Goal: Entertainment & Leisure: Consume media (video, audio)

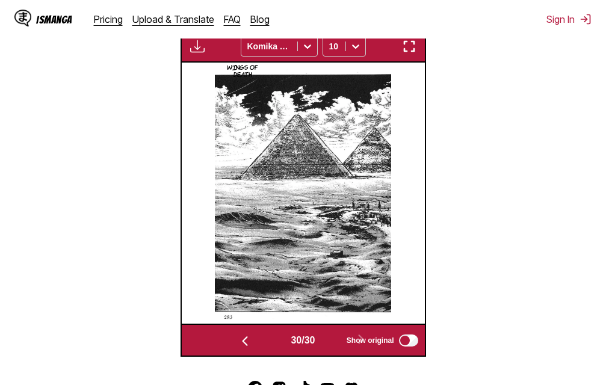
scroll to position [315, 0]
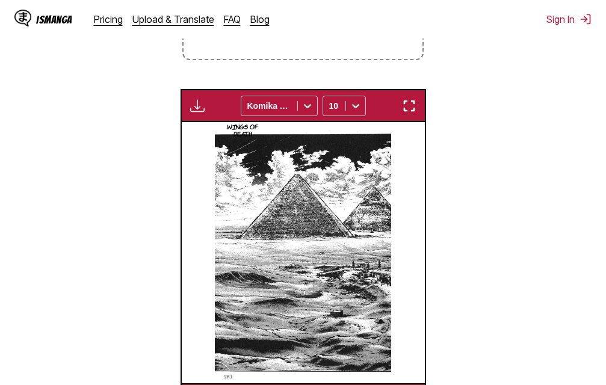
click at [411, 108] on img "button" at bounding box center [409, 106] width 14 height 14
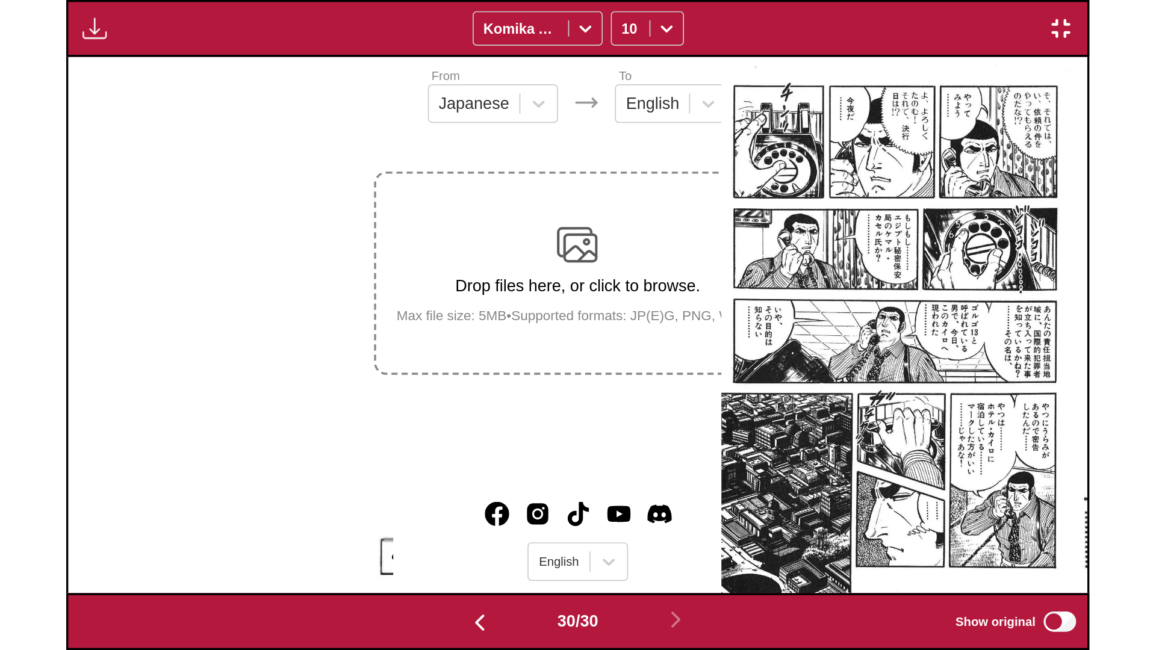
scroll to position [0, 33465]
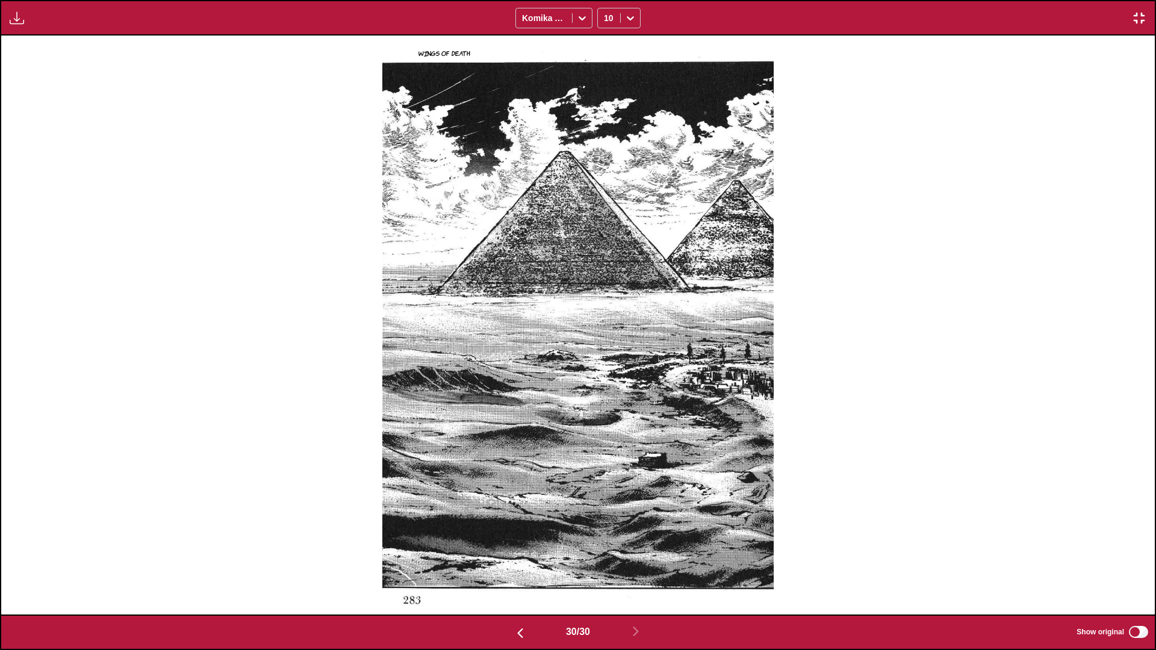
click at [606, 385] on div "Wings of Death" at bounding box center [578, 325] width 1154 height 579
click at [606, 385] on div "30 / 30 Show original" at bounding box center [578, 633] width 1156 height 36
click at [514, 385] on img "button" at bounding box center [520, 633] width 14 height 14
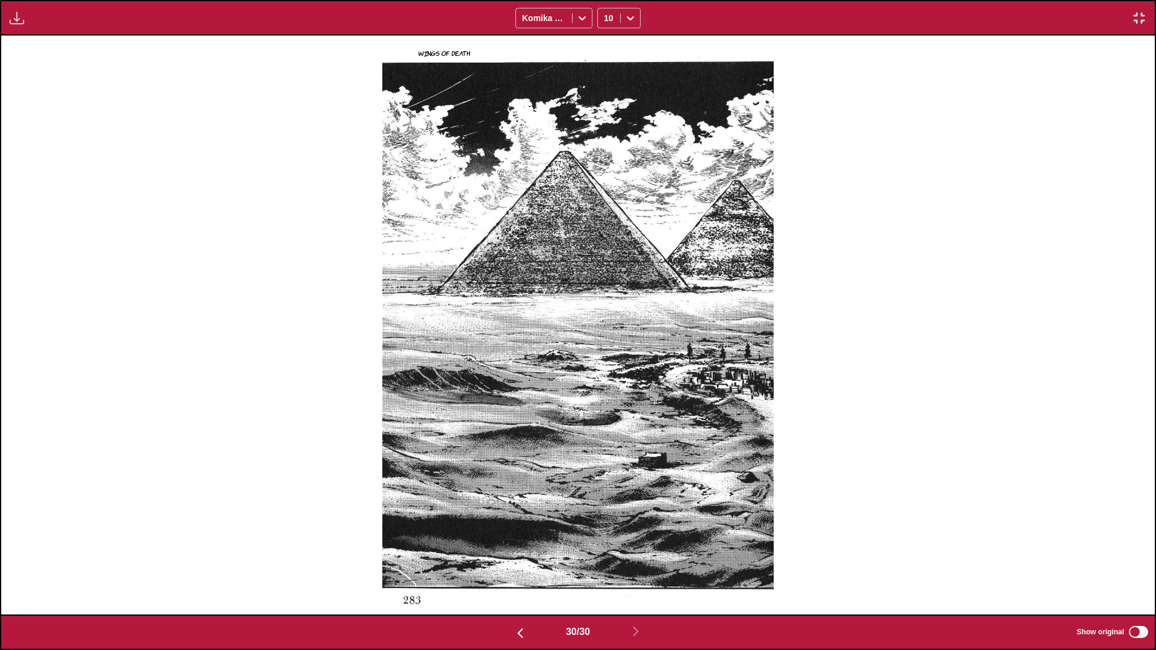
scroll to position [0, 32311]
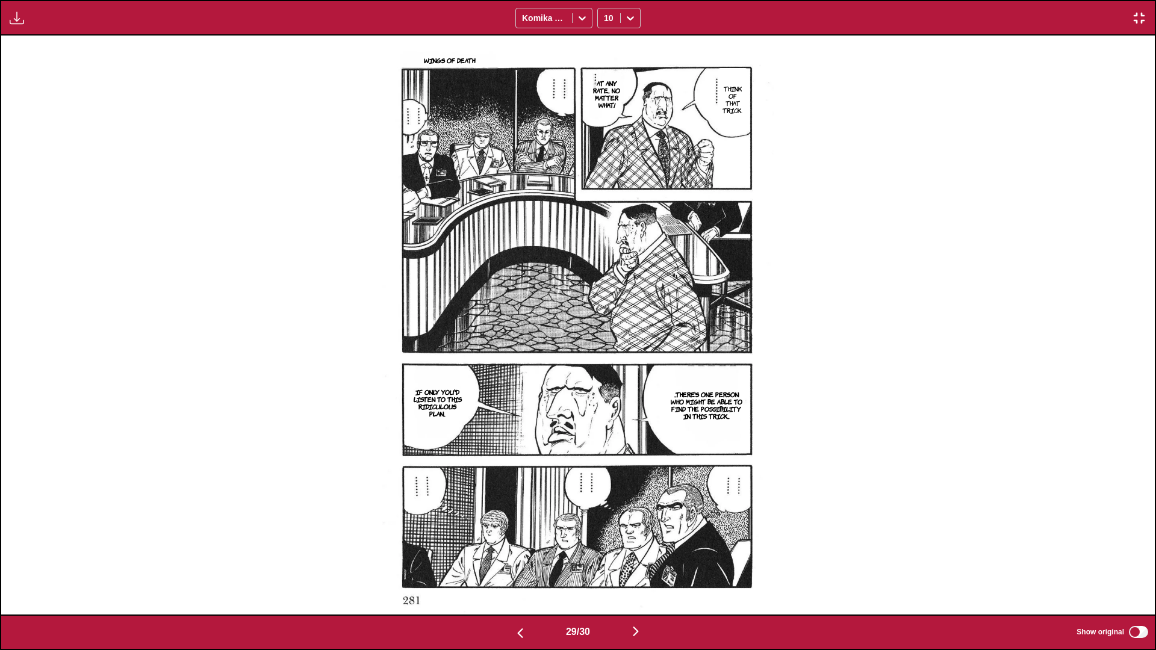
click at [514, 385] on img "button" at bounding box center [520, 633] width 14 height 14
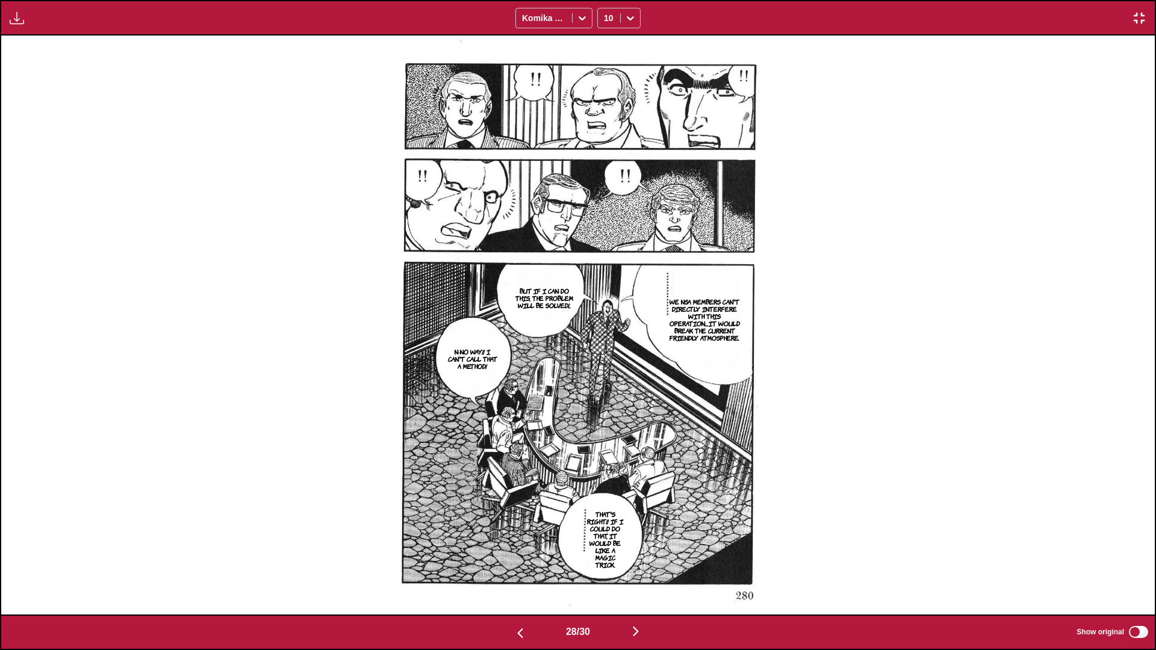
click at [514, 385] on img "button" at bounding box center [520, 633] width 14 height 14
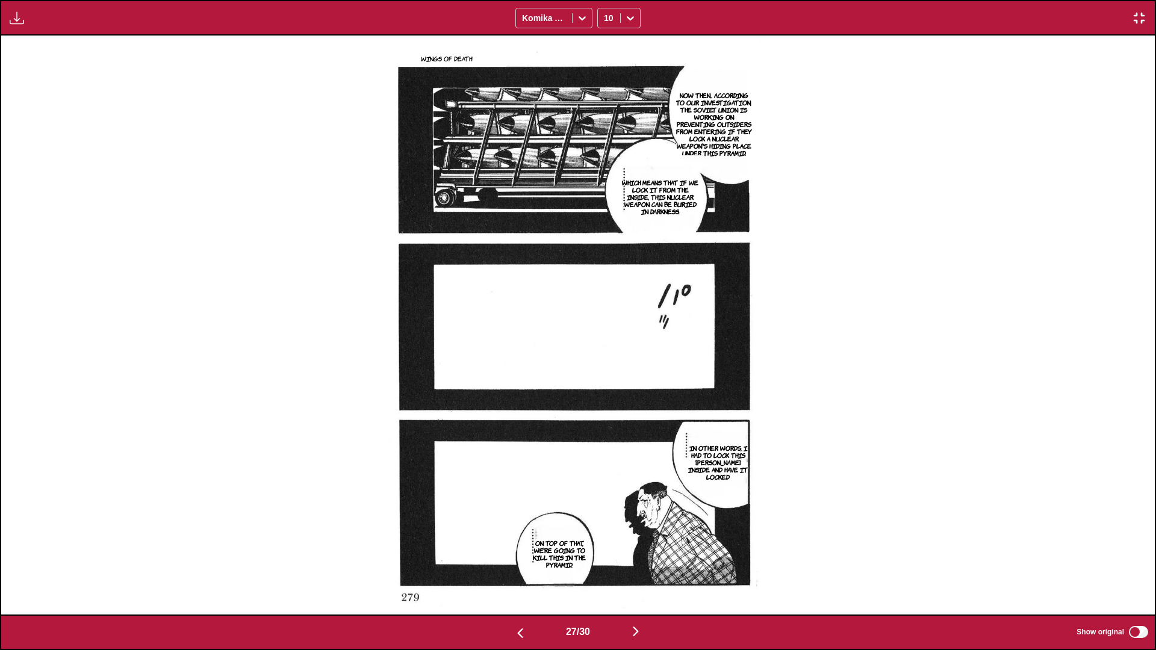
click at [514, 385] on img "button" at bounding box center [520, 633] width 14 height 14
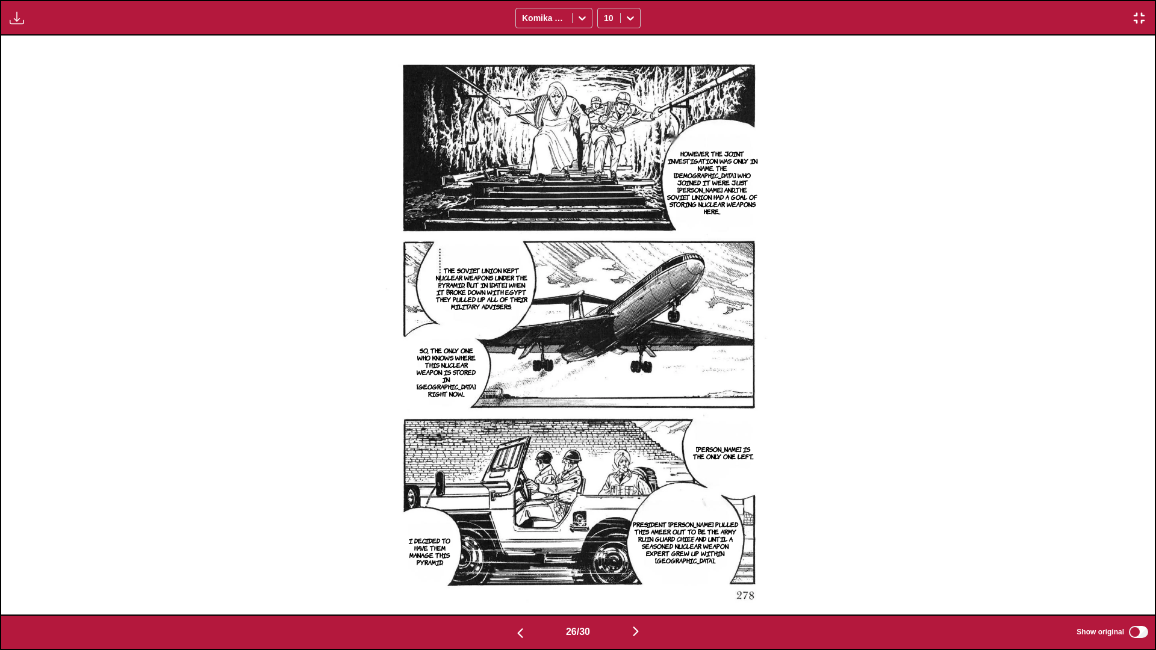
click at [514, 385] on img "button" at bounding box center [520, 633] width 14 height 14
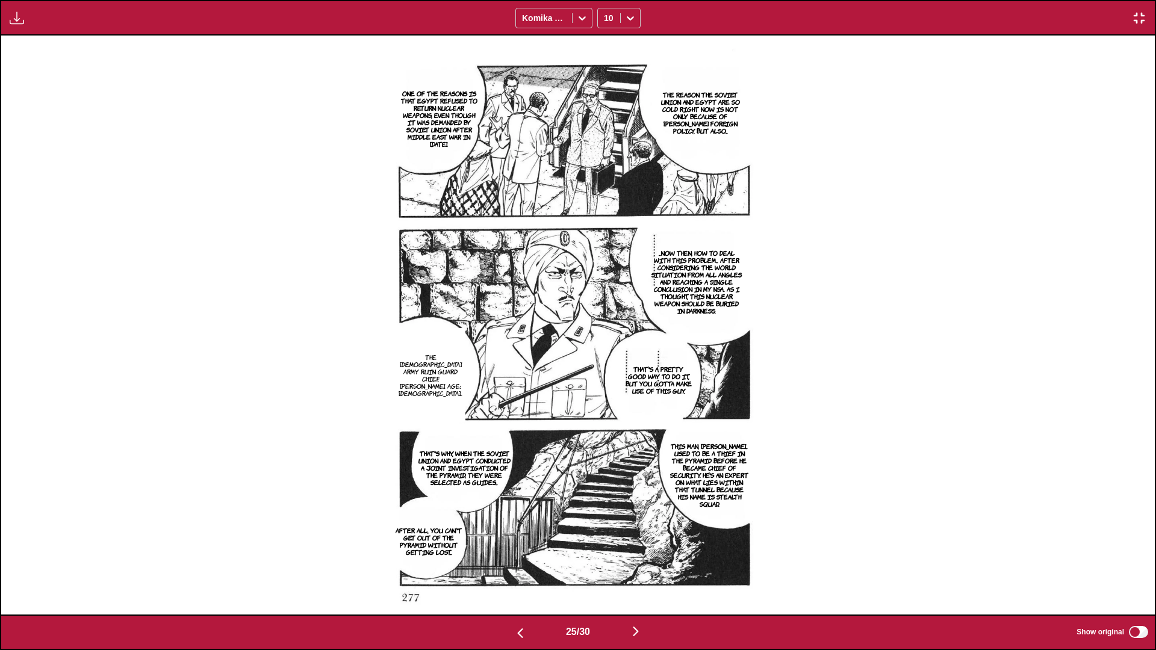
click at [514, 385] on img "button" at bounding box center [520, 633] width 14 height 14
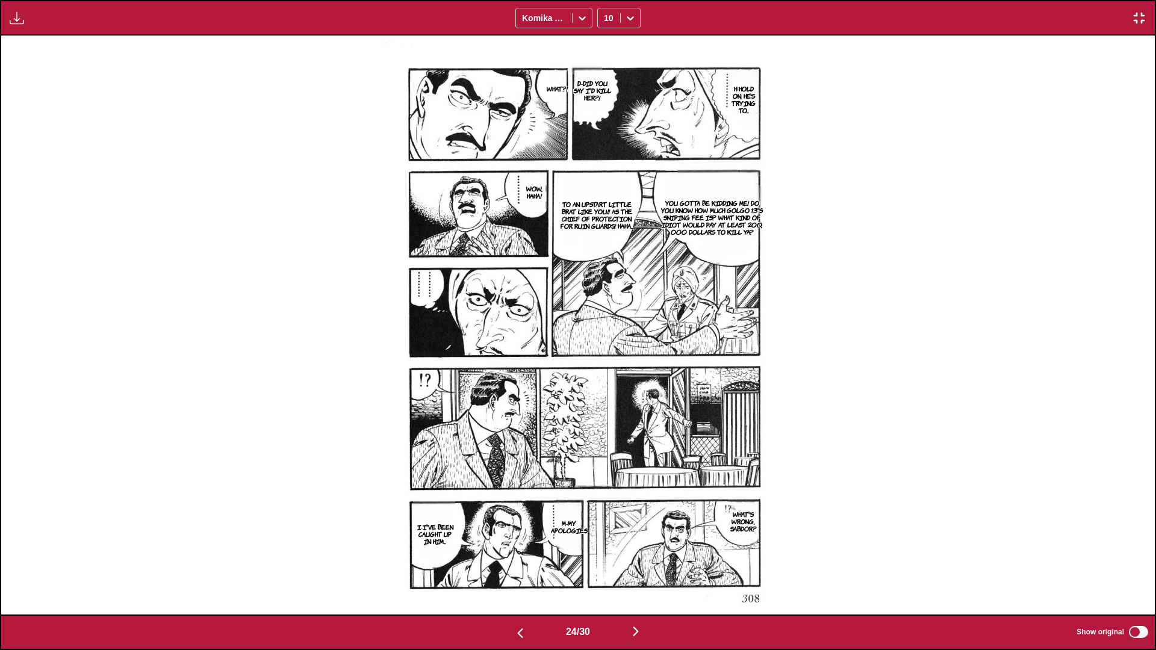
click at [514, 385] on img "button" at bounding box center [520, 633] width 14 height 14
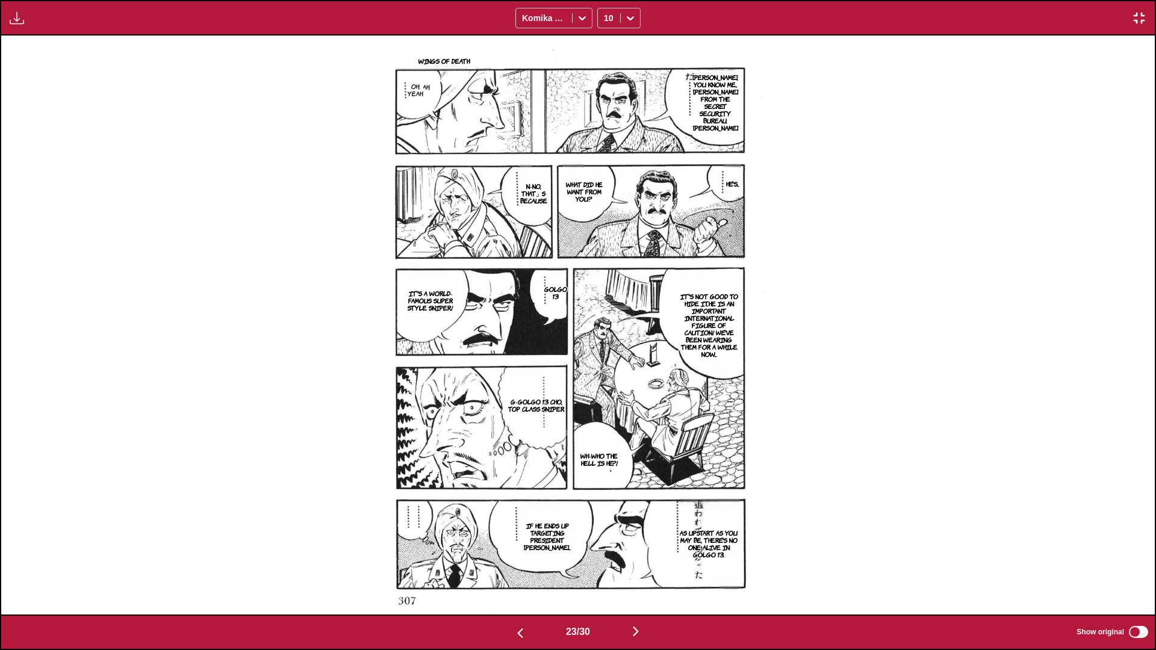
click at [514, 385] on img "button" at bounding box center [520, 633] width 14 height 14
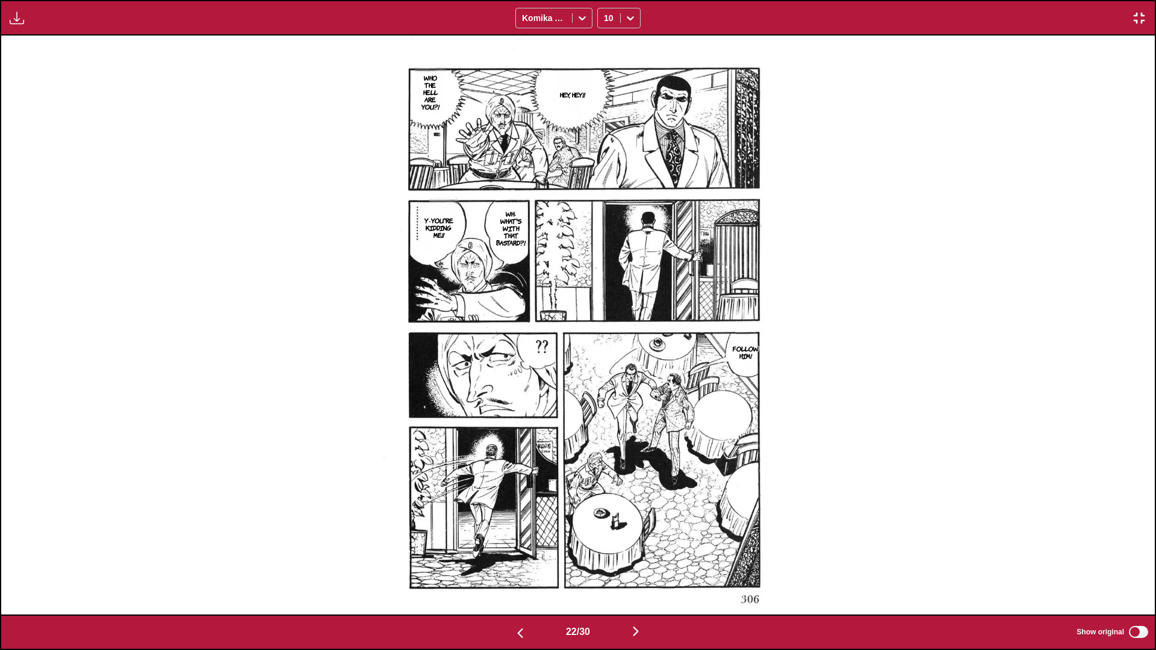
click at [514, 385] on img "button" at bounding box center [520, 633] width 14 height 14
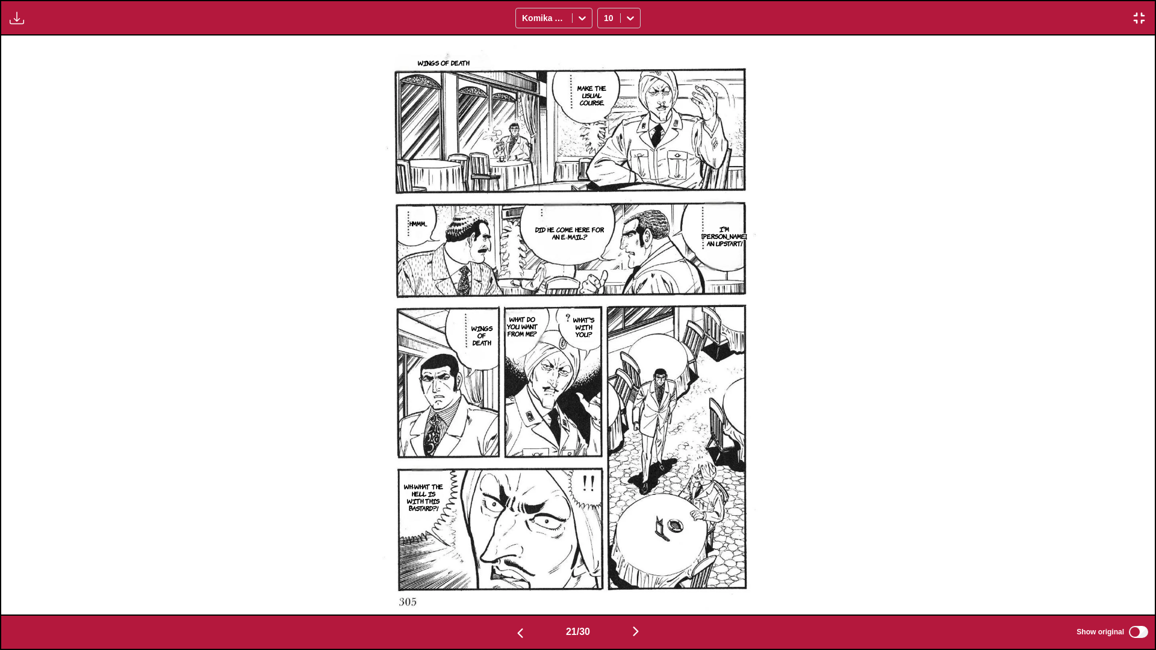
click at [514, 385] on img "button" at bounding box center [520, 633] width 14 height 14
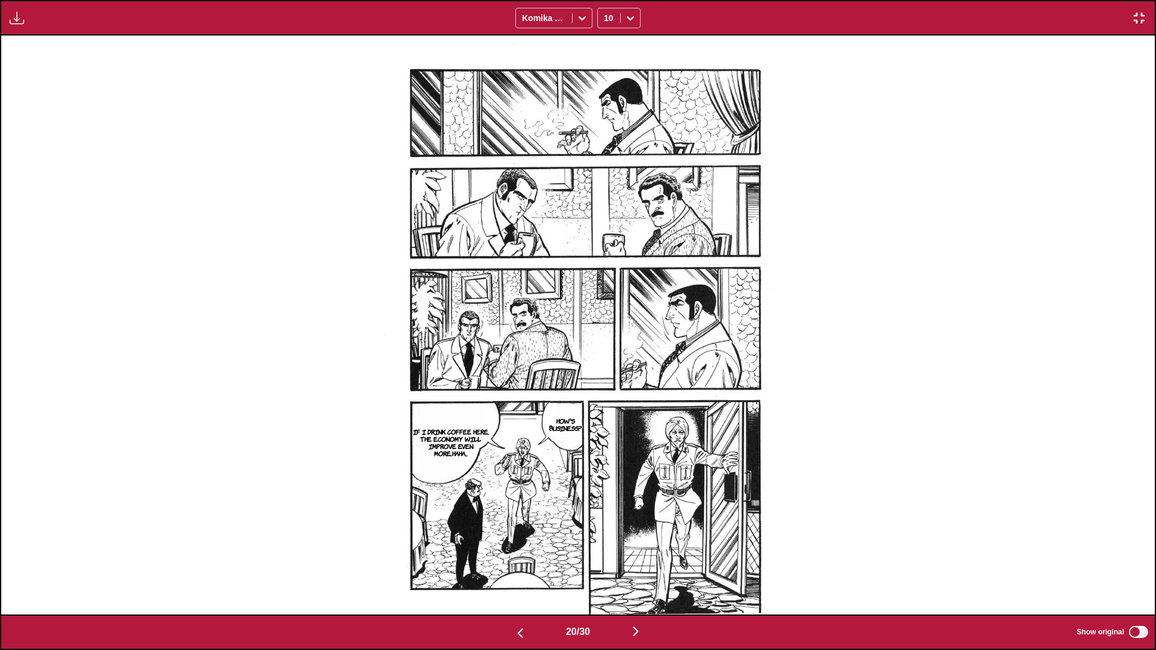
click at [514, 385] on img "button" at bounding box center [520, 633] width 14 height 14
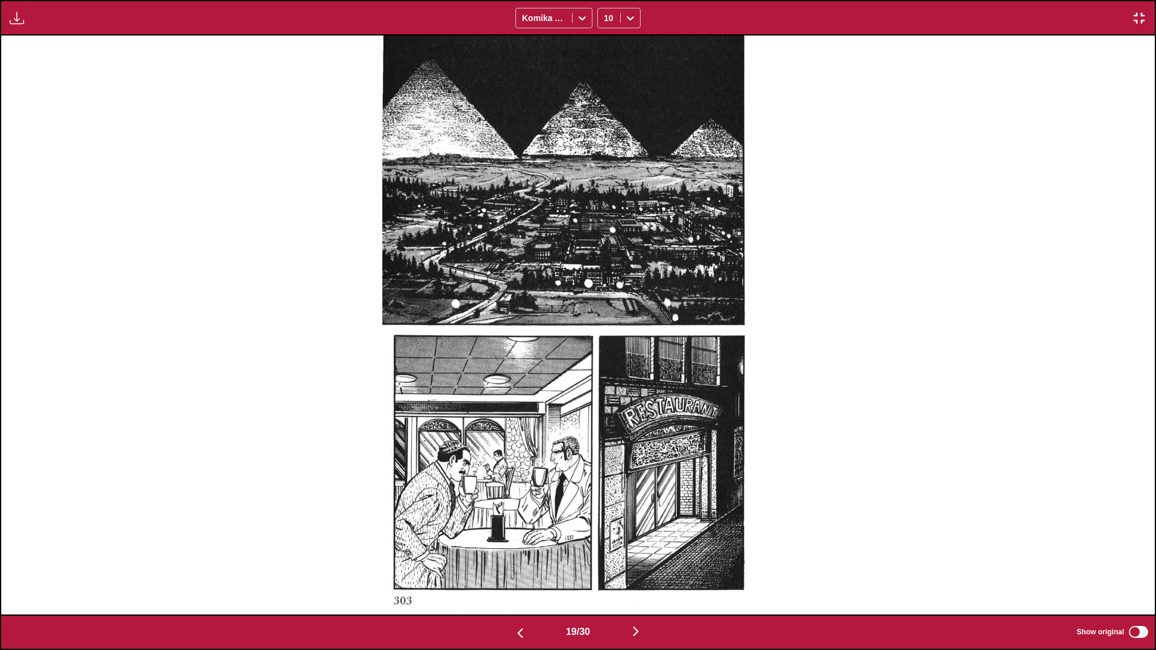
click at [514, 385] on img "button" at bounding box center [520, 633] width 14 height 14
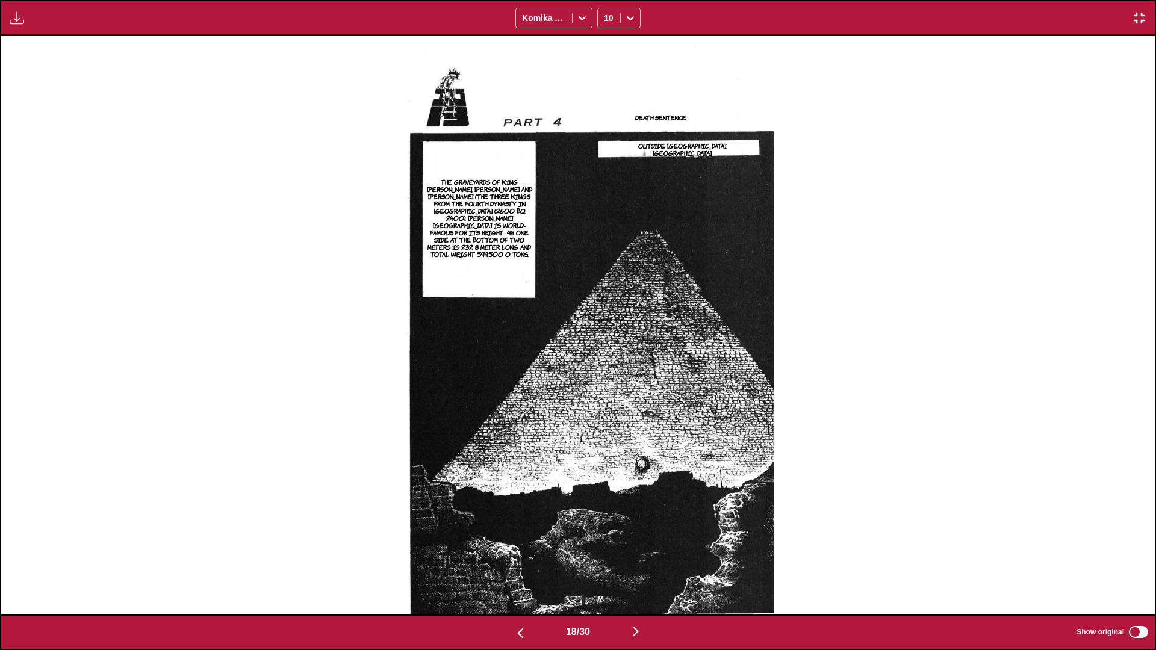
click at [514, 385] on img "button" at bounding box center [520, 633] width 14 height 14
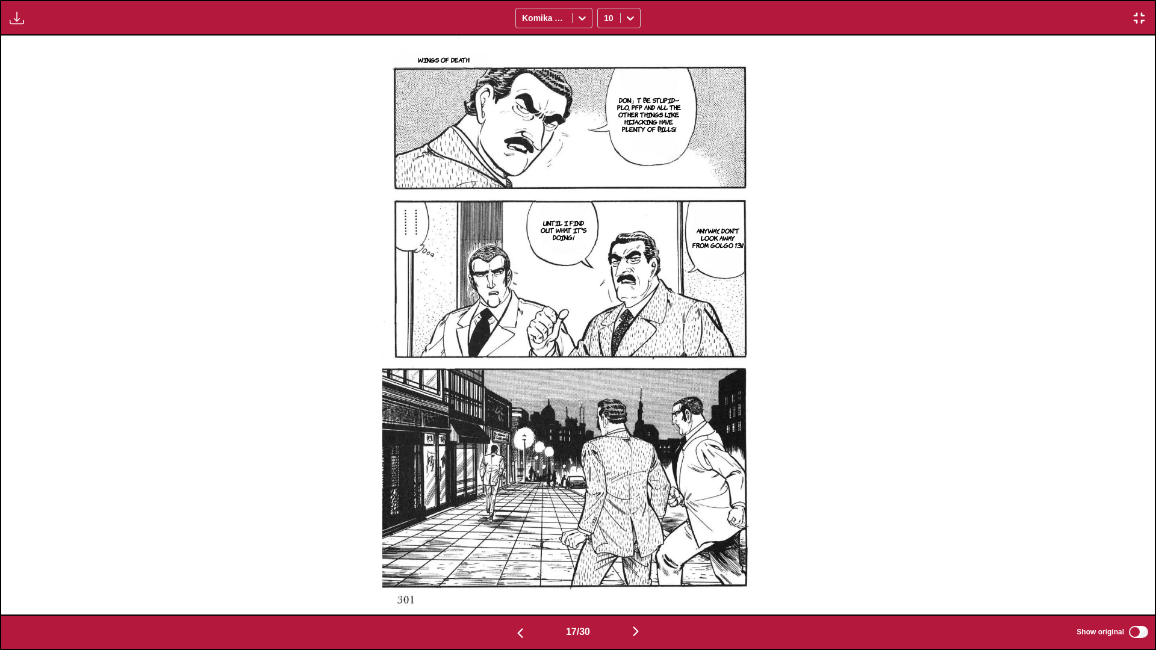
click at [514, 385] on img "button" at bounding box center [520, 633] width 14 height 14
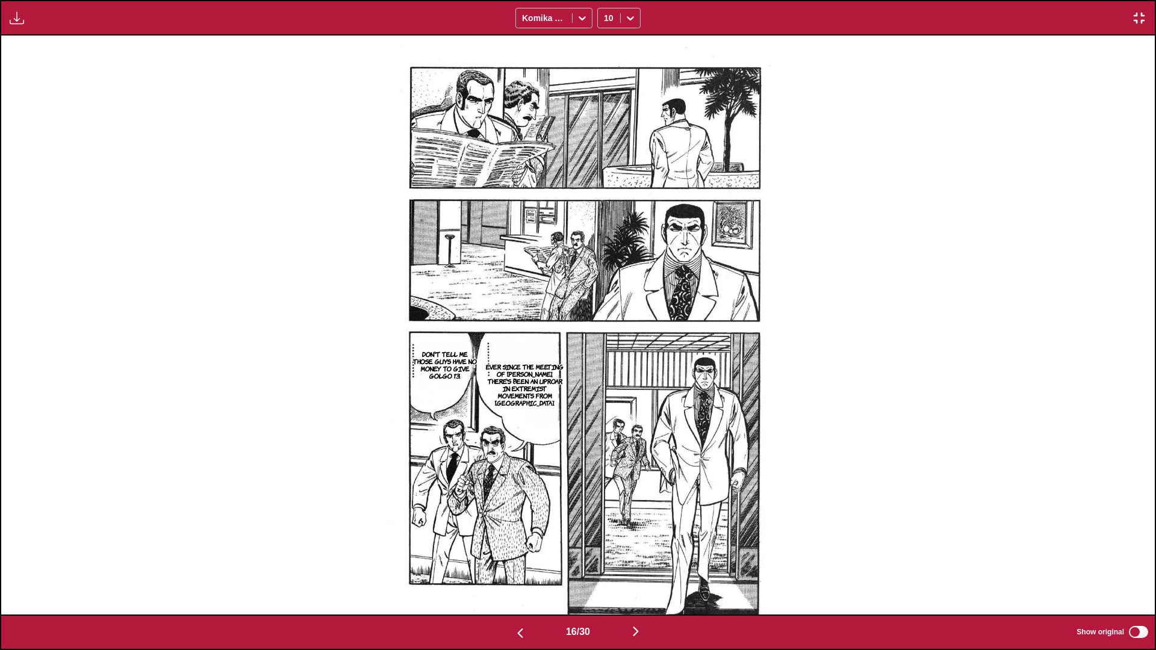
click at [514, 385] on img "button" at bounding box center [520, 633] width 14 height 14
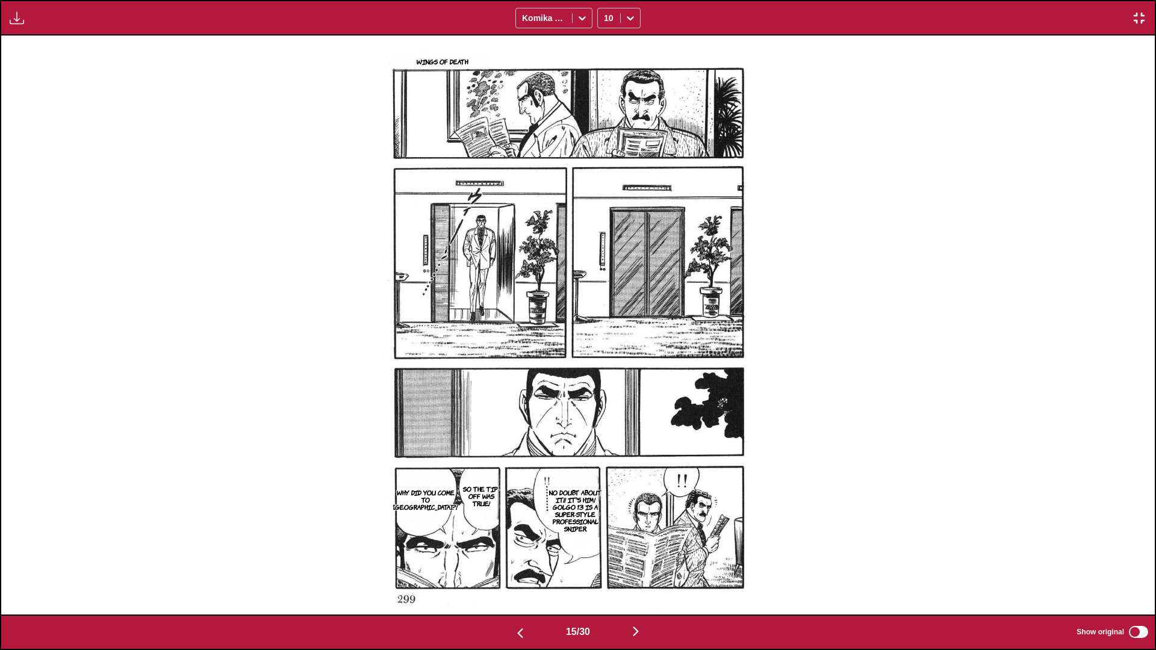
click at [514, 385] on img "button" at bounding box center [520, 633] width 14 height 14
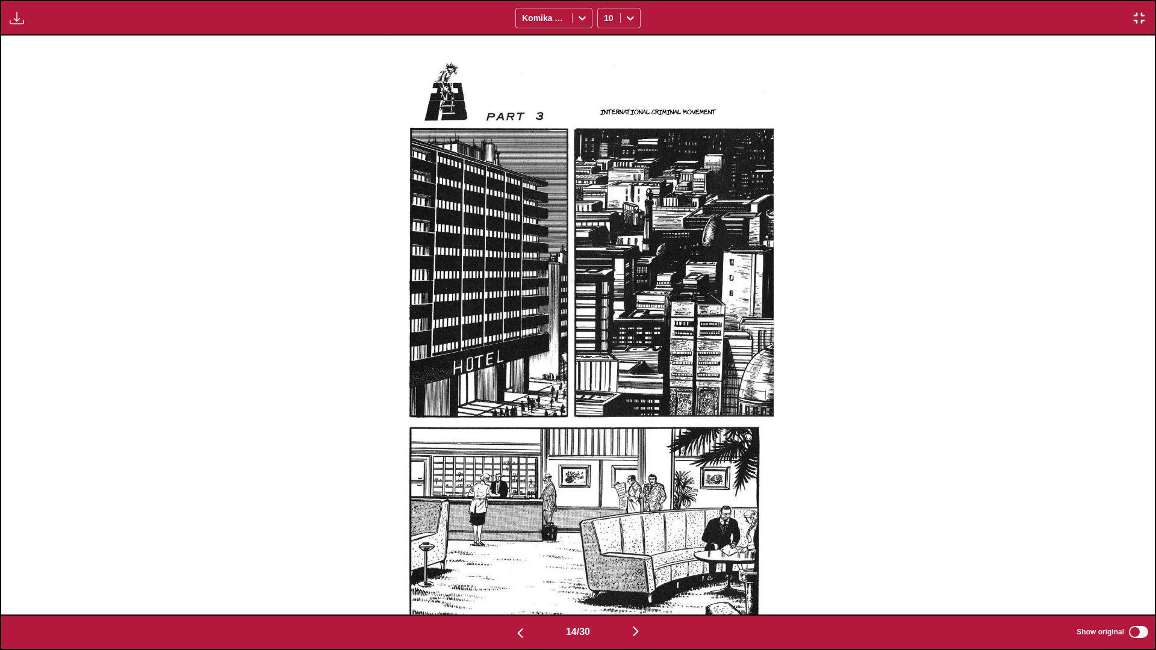
click at [514, 385] on img "button" at bounding box center [520, 633] width 14 height 14
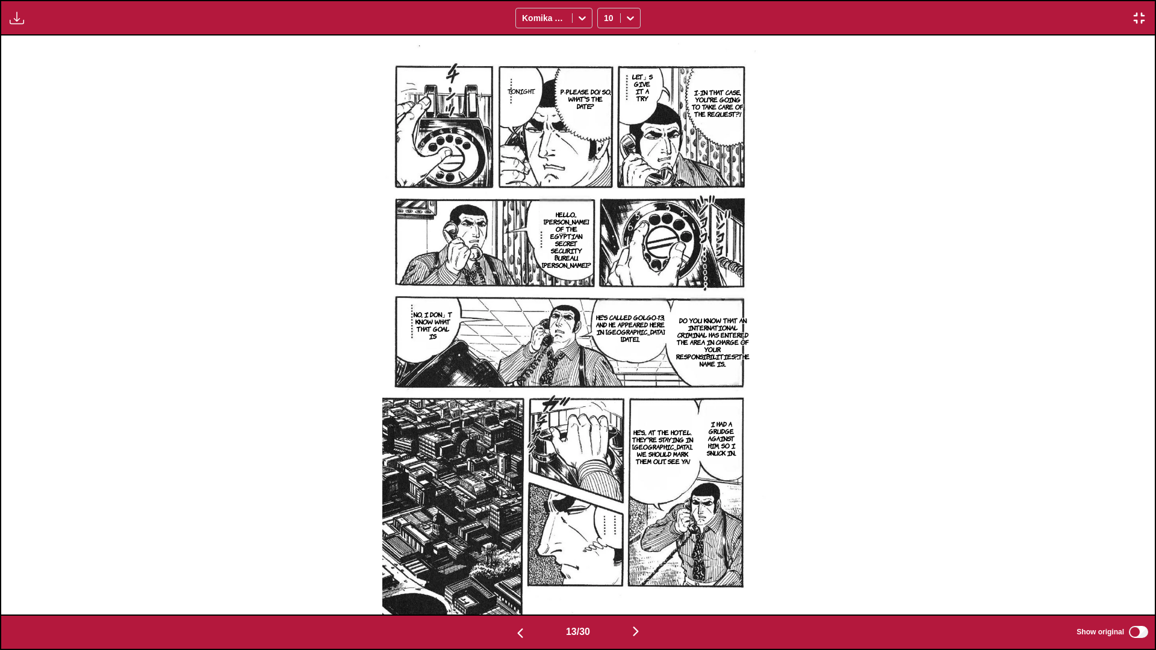
click at [514, 385] on img "button" at bounding box center [520, 633] width 14 height 14
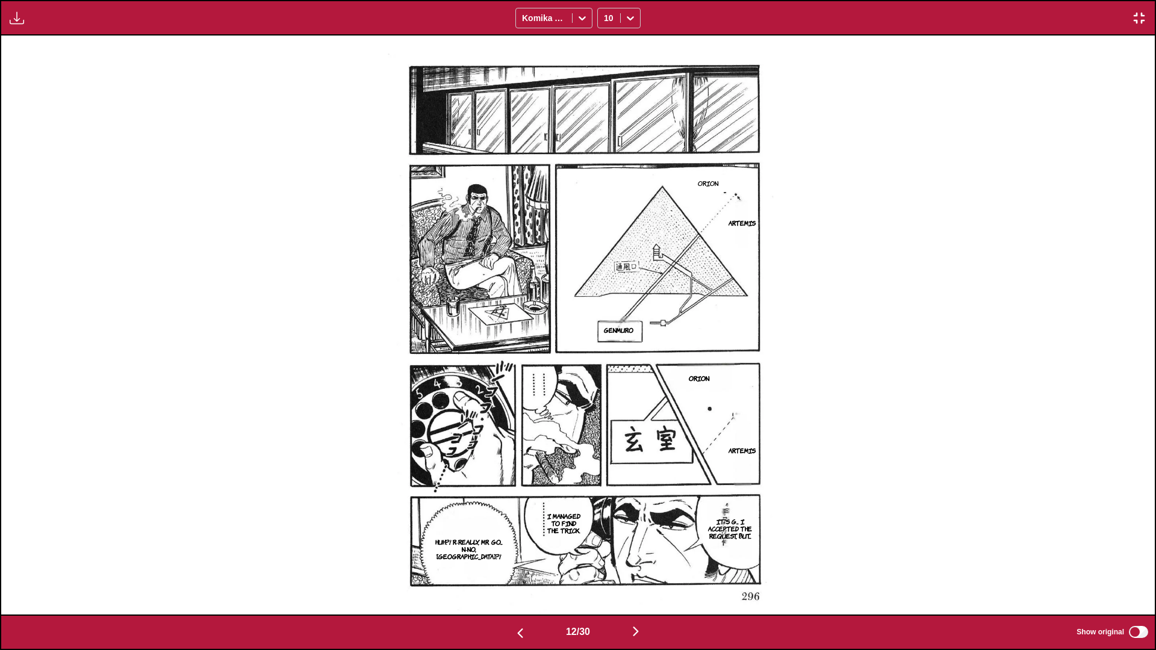
click at [514, 385] on img "button" at bounding box center [520, 633] width 14 height 14
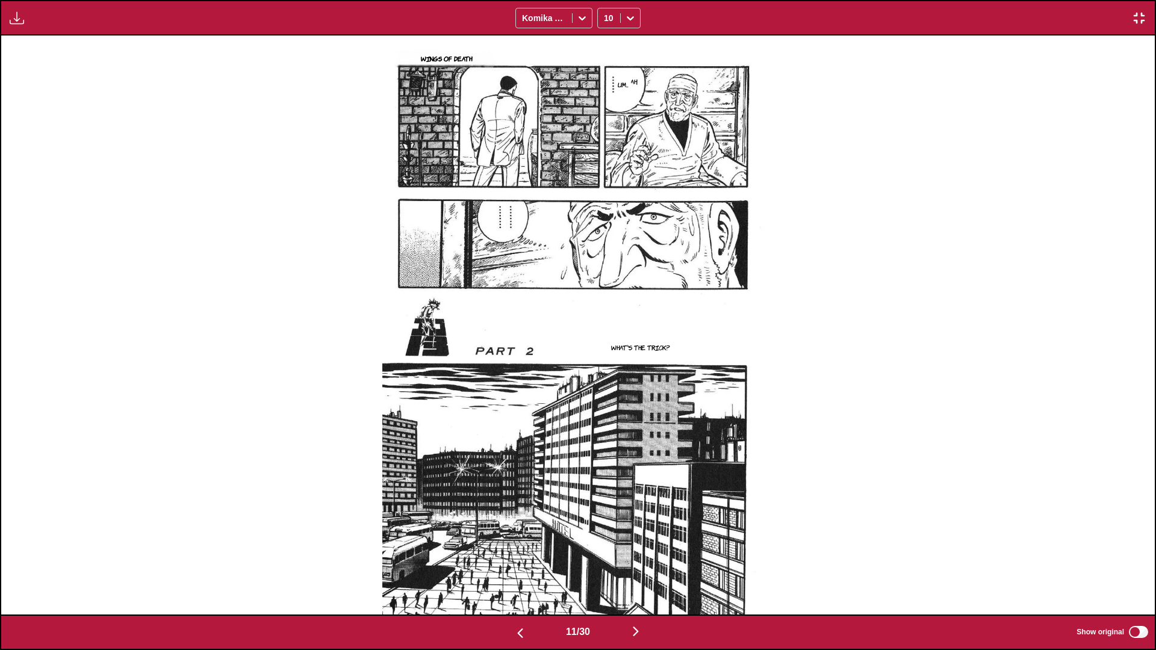
click at [514, 385] on img "button" at bounding box center [520, 633] width 14 height 14
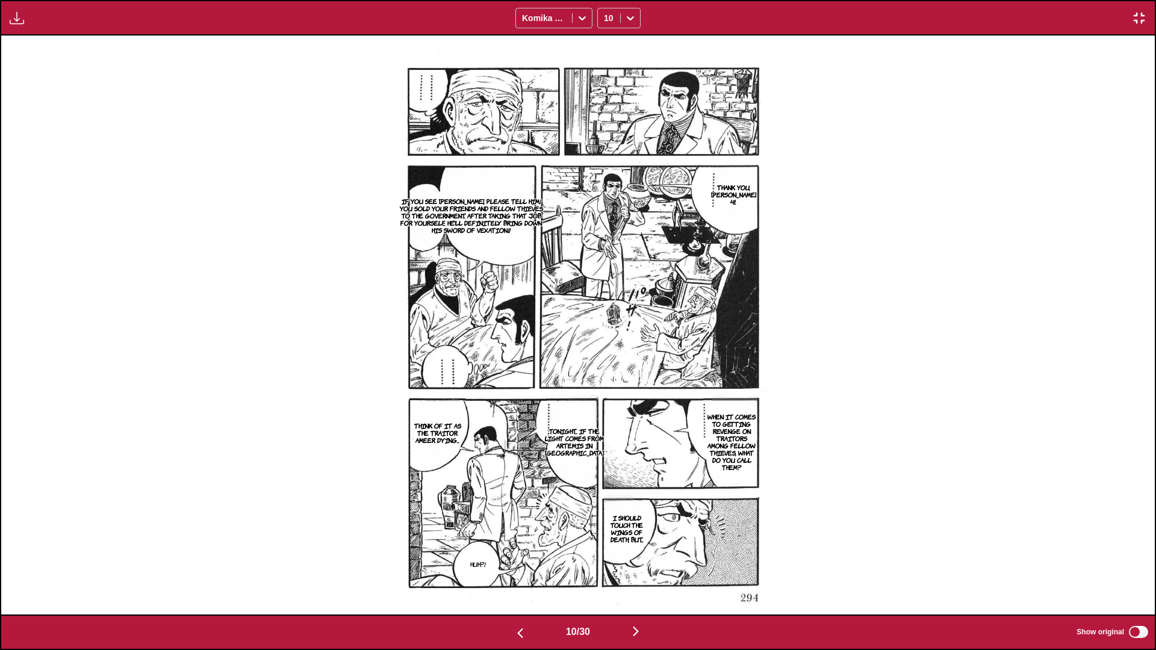
click at [606, 385] on img "button" at bounding box center [636, 632] width 14 height 14
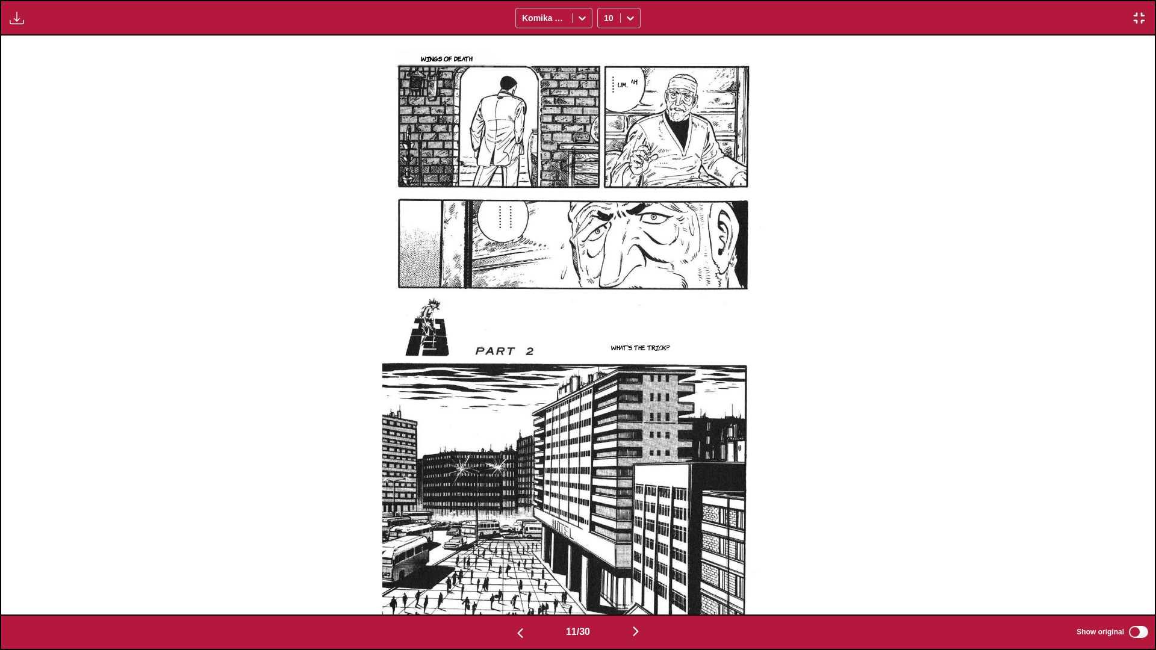
click at [606, 385] on img "button" at bounding box center [636, 632] width 14 height 14
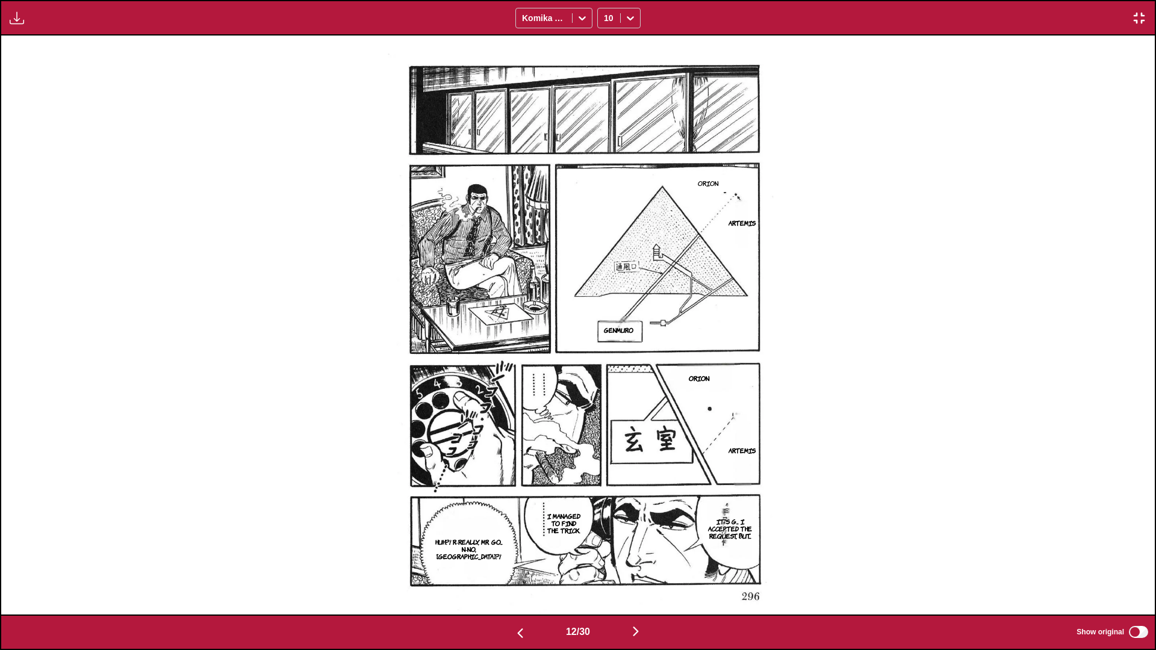
click at [606, 385] on img "button" at bounding box center [636, 632] width 14 height 14
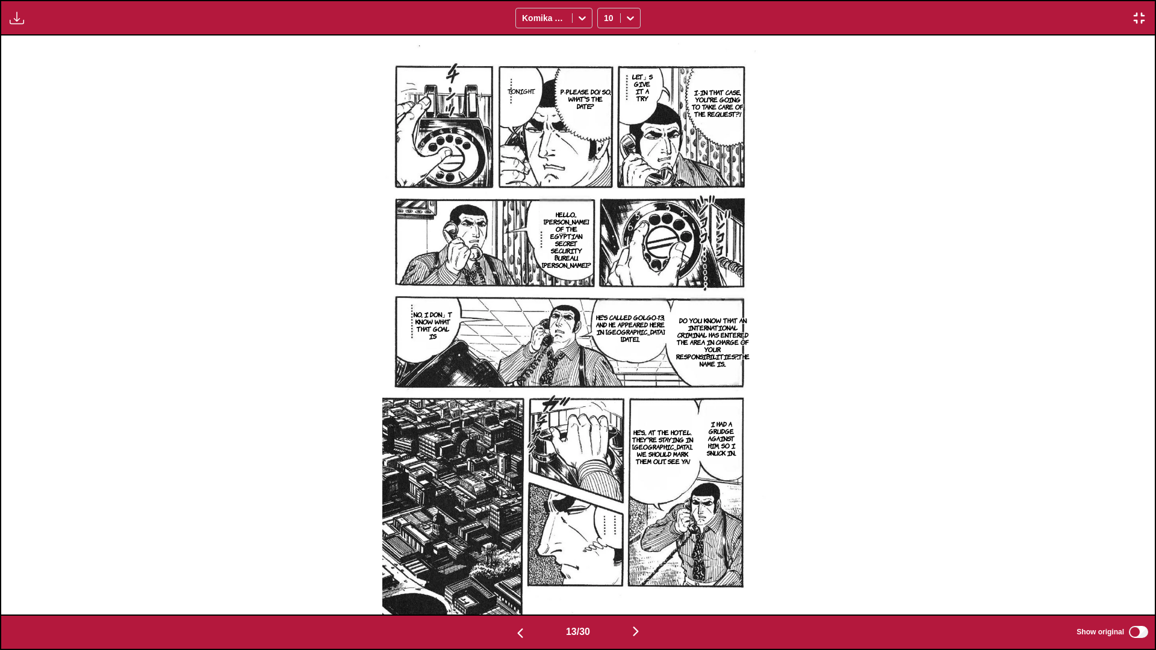
click at [606, 19] on img "button" at bounding box center [1139, 18] width 14 height 14
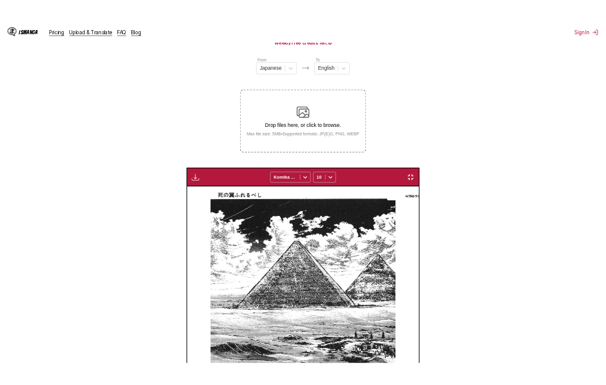
scroll to position [0, 2920]
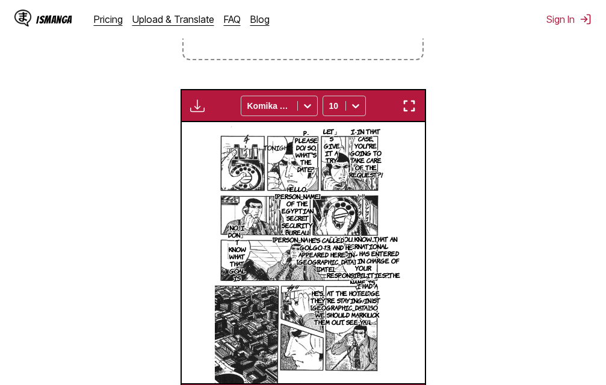
click at [408, 102] on img "button" at bounding box center [409, 106] width 14 height 14
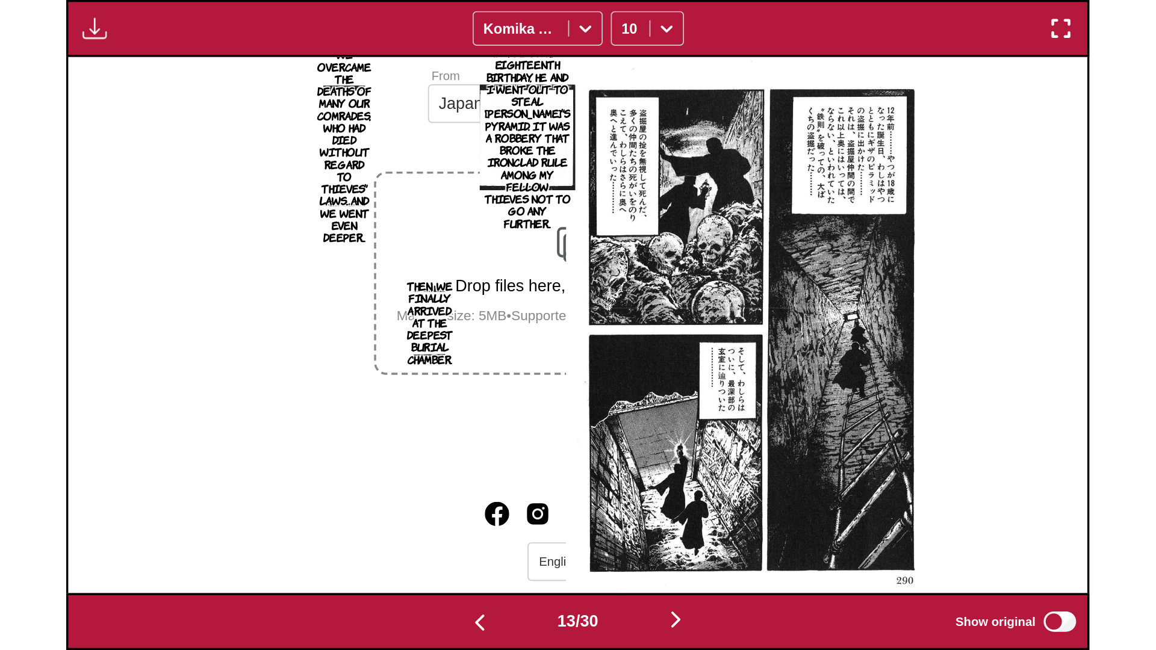
scroll to position [0, 13847]
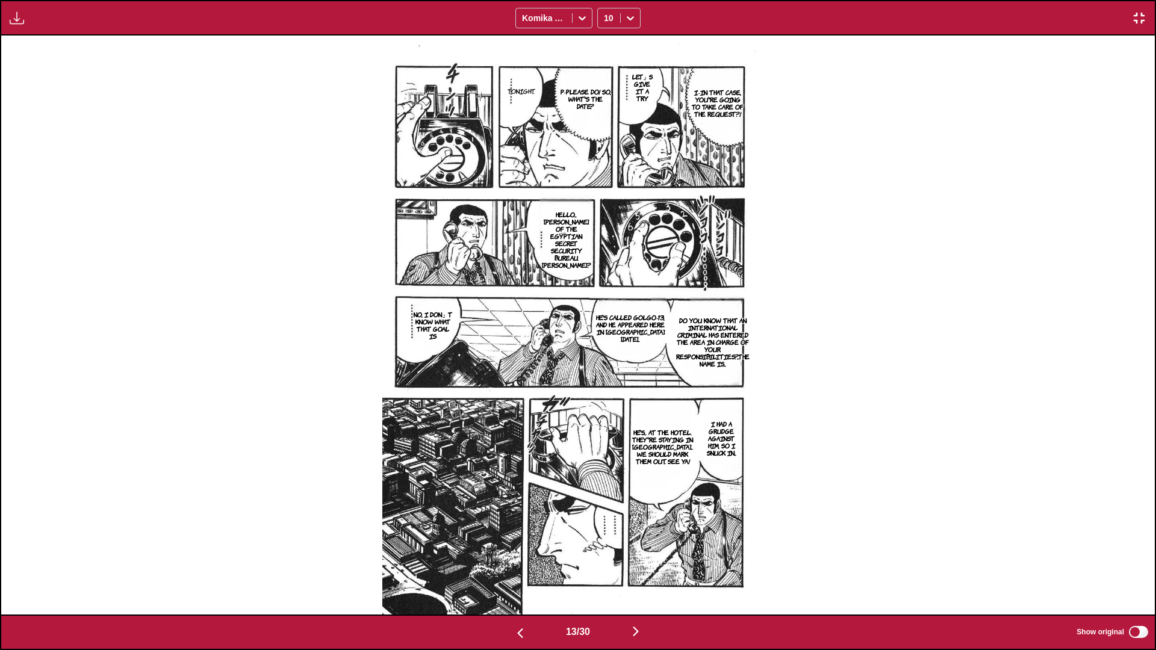
click at [606, 385] on div "13 / 30 Show original" at bounding box center [578, 633] width 1156 height 36
click at [606, 385] on div "I-In that case, you're going to take care of the request?! Let」s give it a try …" at bounding box center [578, 325] width 1154 height 579
click at [606, 385] on img "button" at bounding box center [636, 632] width 14 height 14
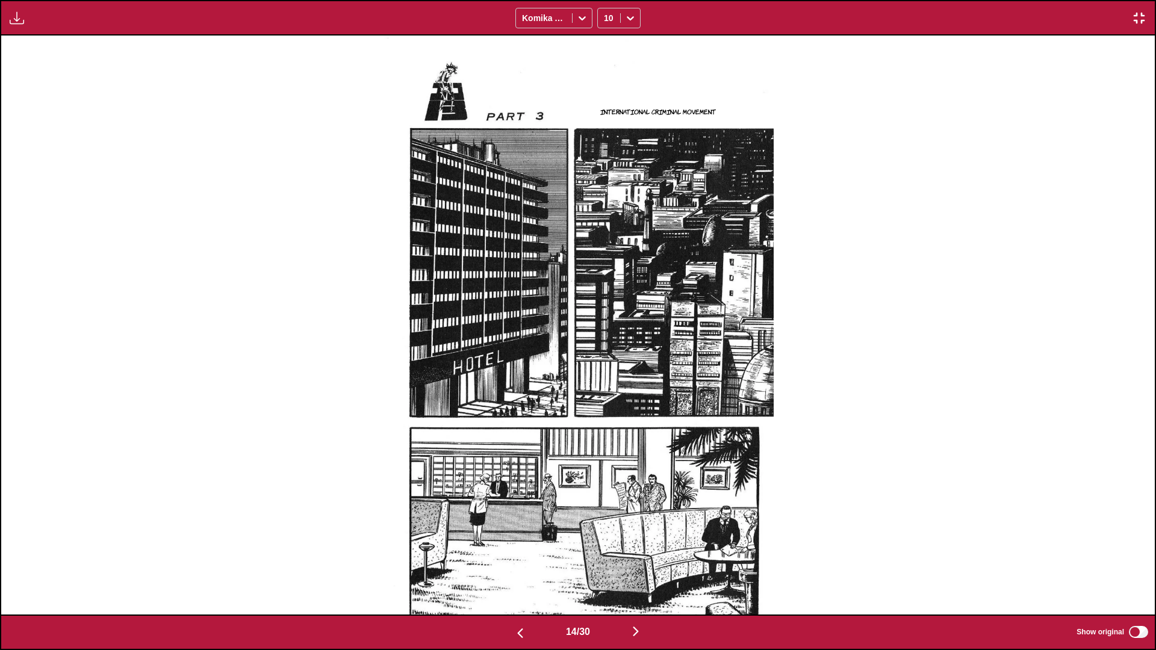
click at [520, 385] on img "button" at bounding box center [520, 633] width 14 height 14
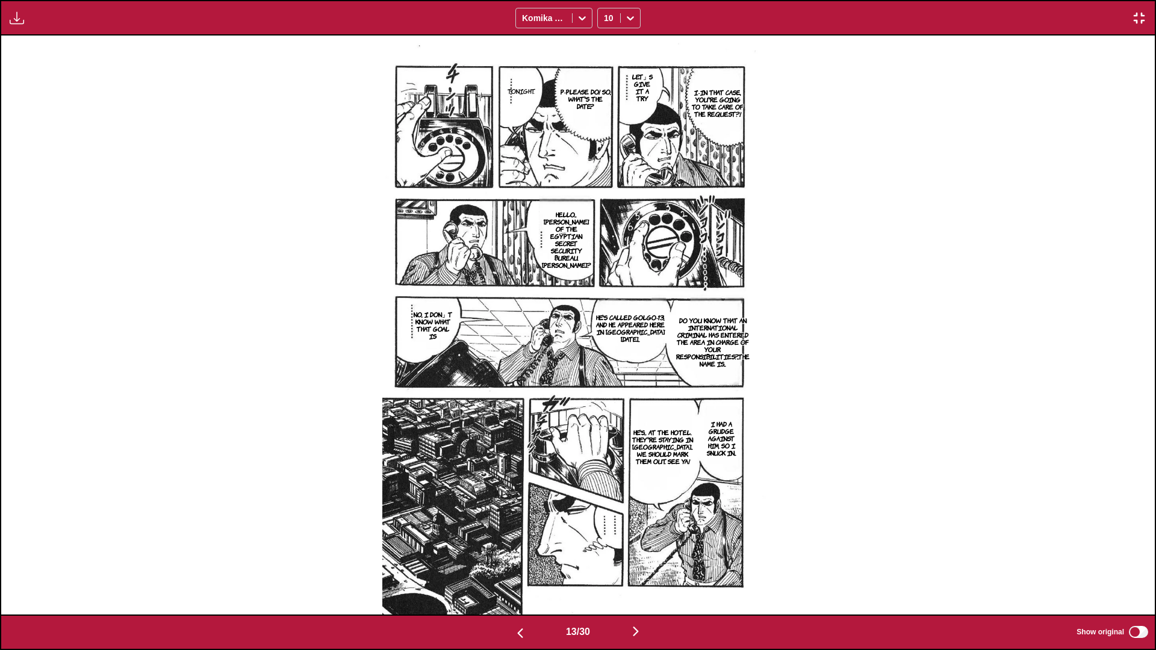
click at [520, 385] on img "button" at bounding box center [520, 633] width 14 height 14
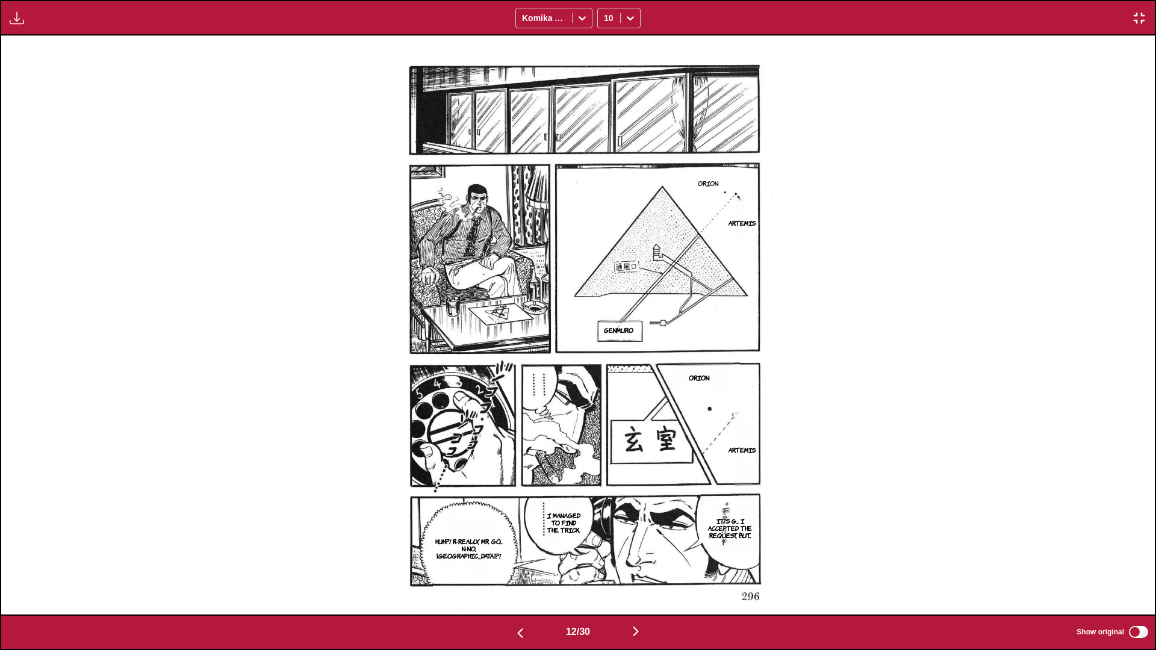
click at [606, 19] on img "button" at bounding box center [1139, 18] width 14 height 14
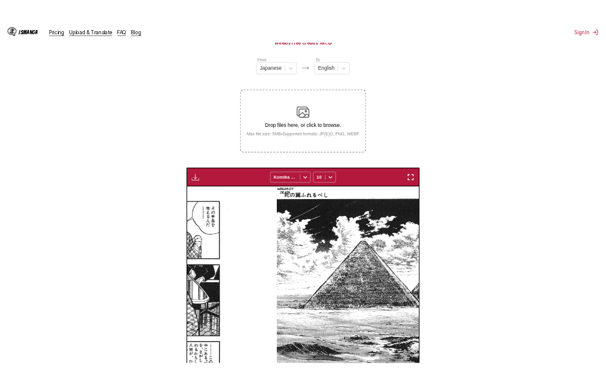
scroll to position [0, 2677]
